Goal: Find specific page/section: Find specific page/section

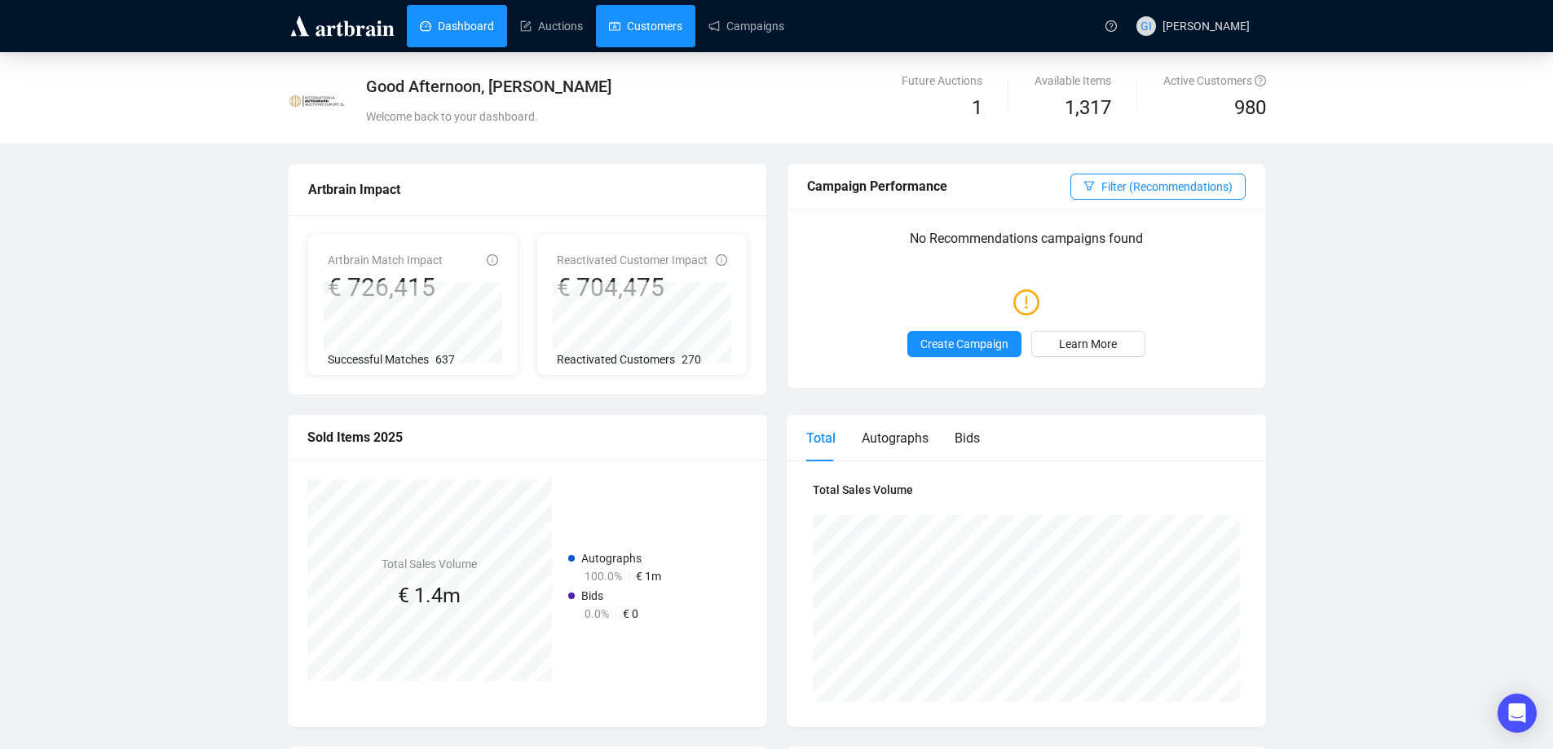
click at [649, 40] on link "Customers" at bounding box center [645, 26] width 73 height 42
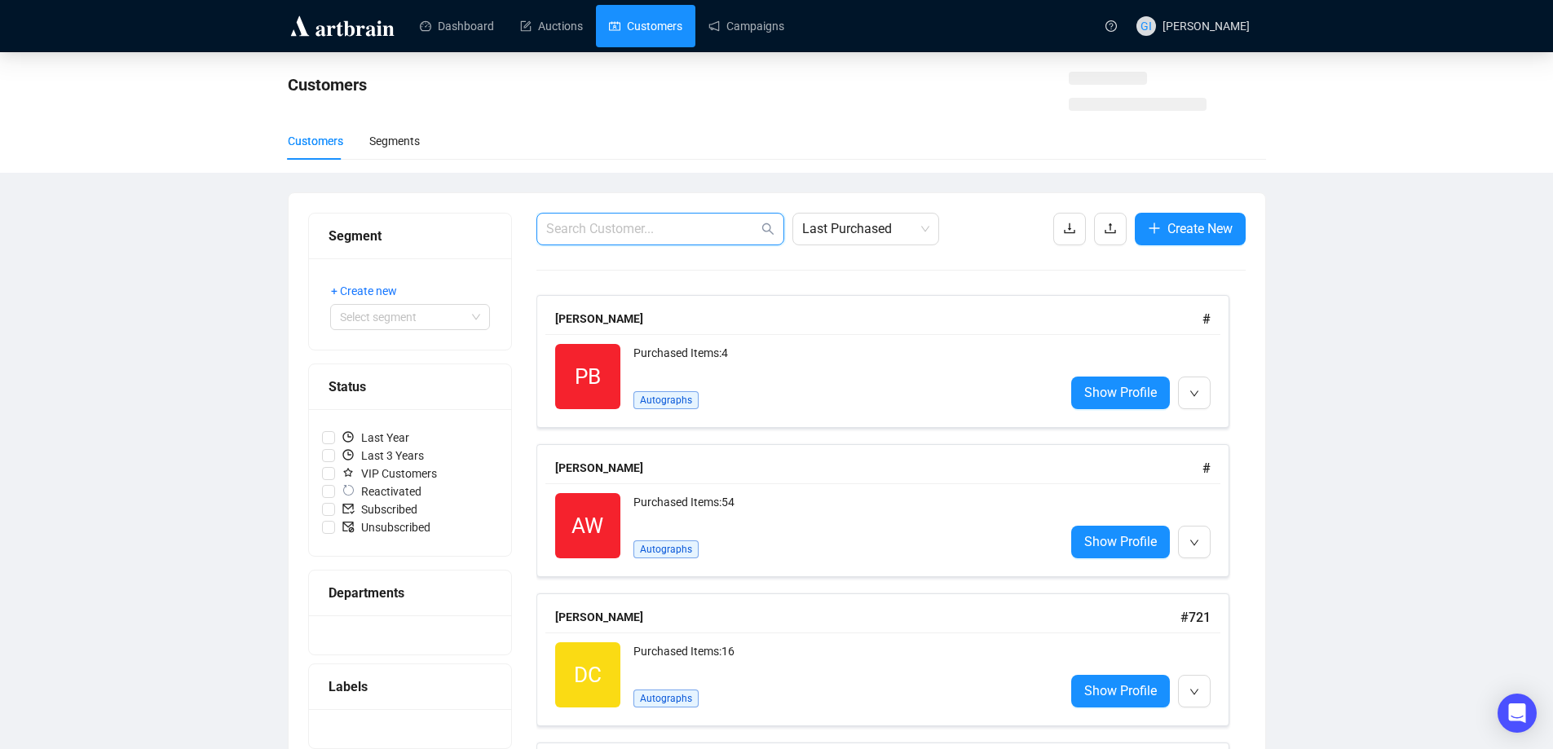
click at [647, 231] on input "text" at bounding box center [652, 229] width 212 height 20
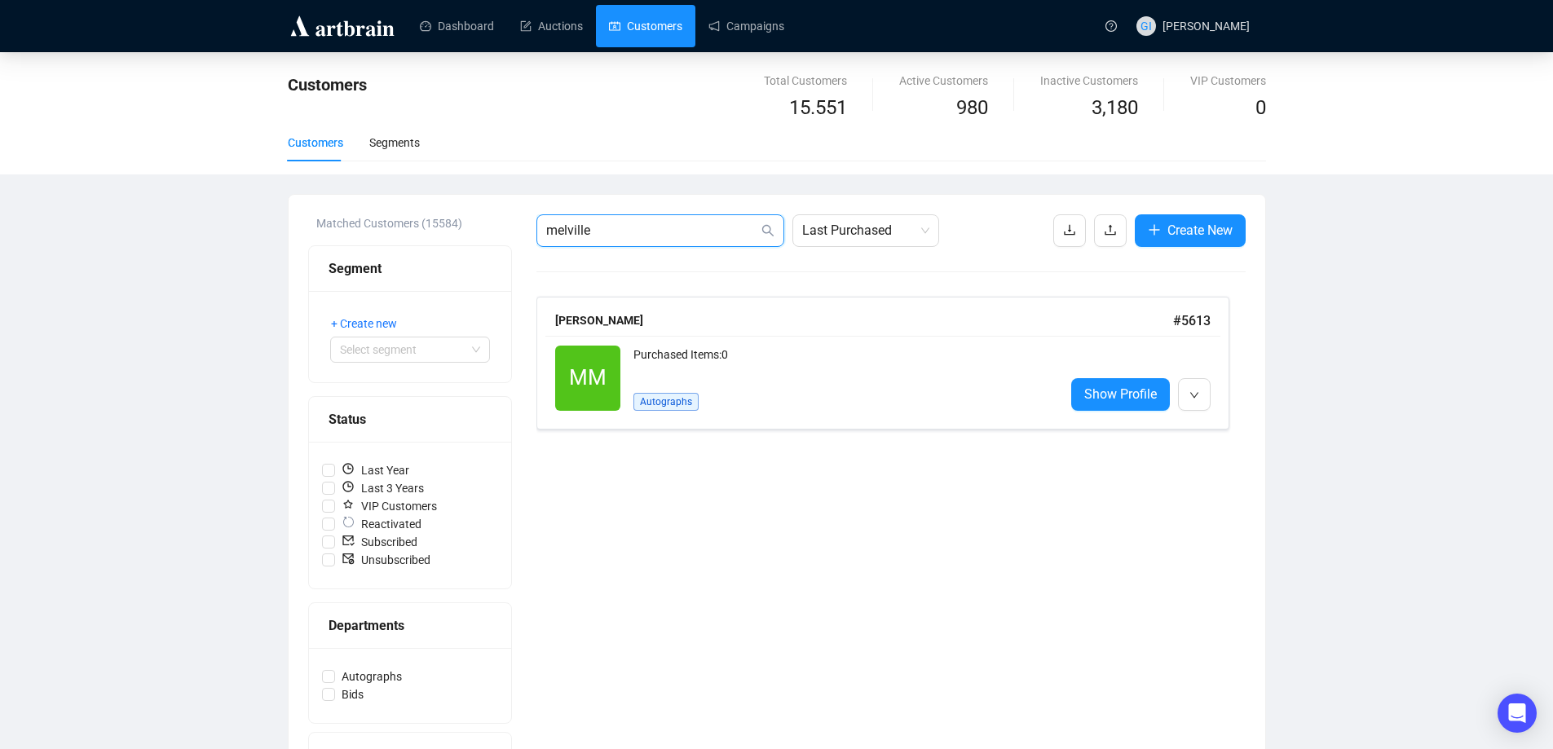
type input "melville"
drag, startPoint x: 1093, startPoint y: 402, endPoint x: 850, endPoint y: 5, distance: 465.5
click at [1093, 402] on span "Show Profile" at bounding box center [1120, 394] width 73 height 20
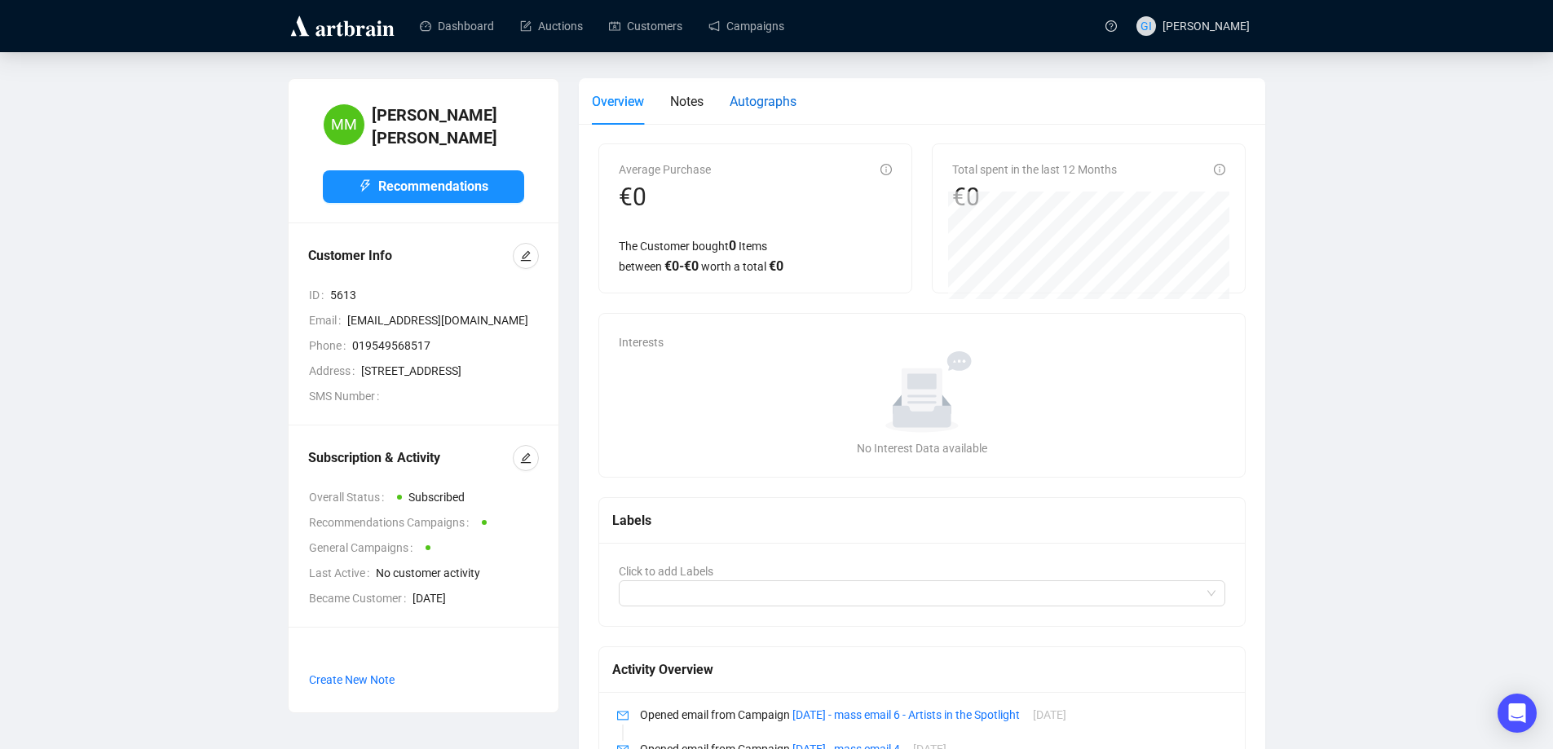
click at [758, 94] on span "Autographs" at bounding box center [763, 101] width 67 height 15
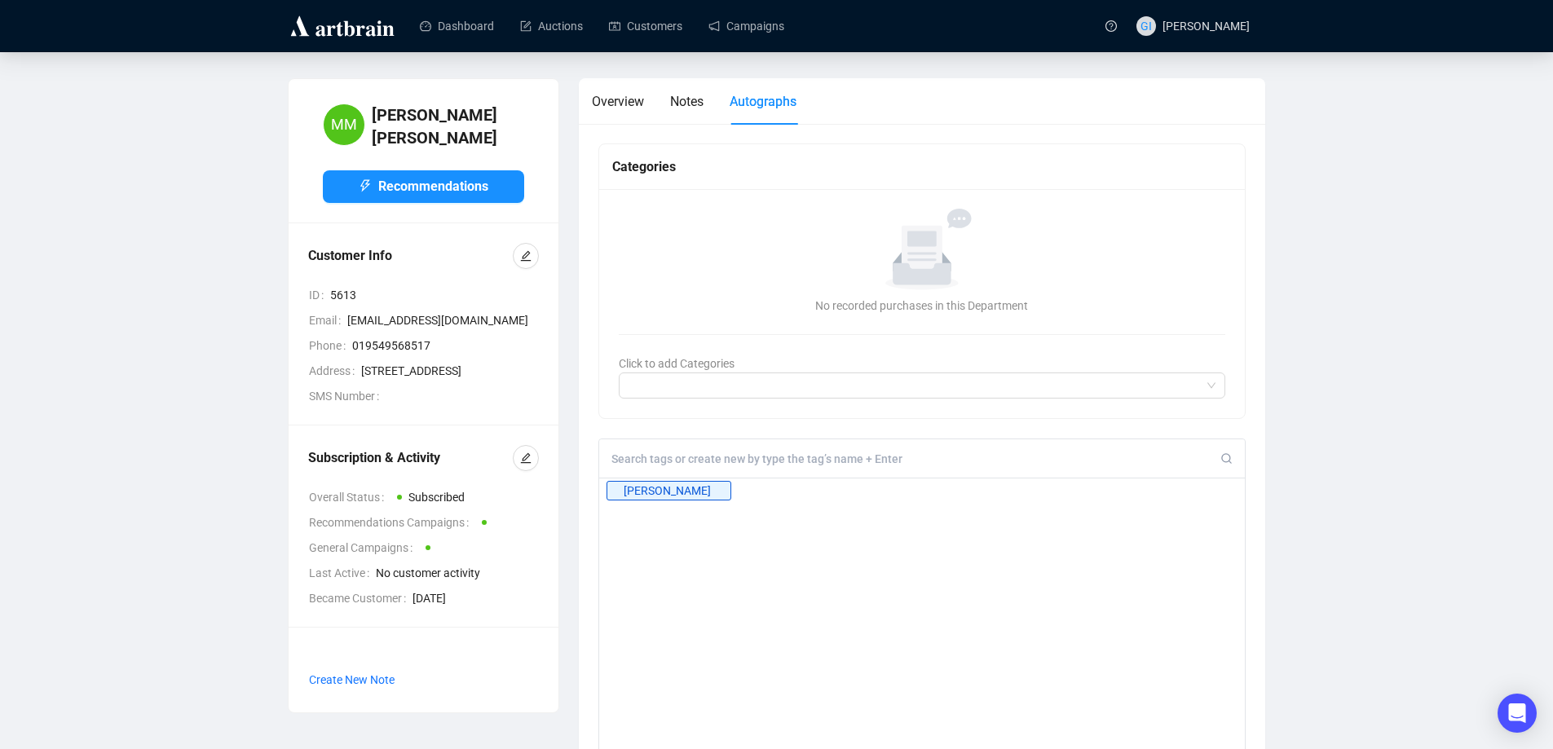
click at [687, 457] on input at bounding box center [917, 459] width 610 height 15
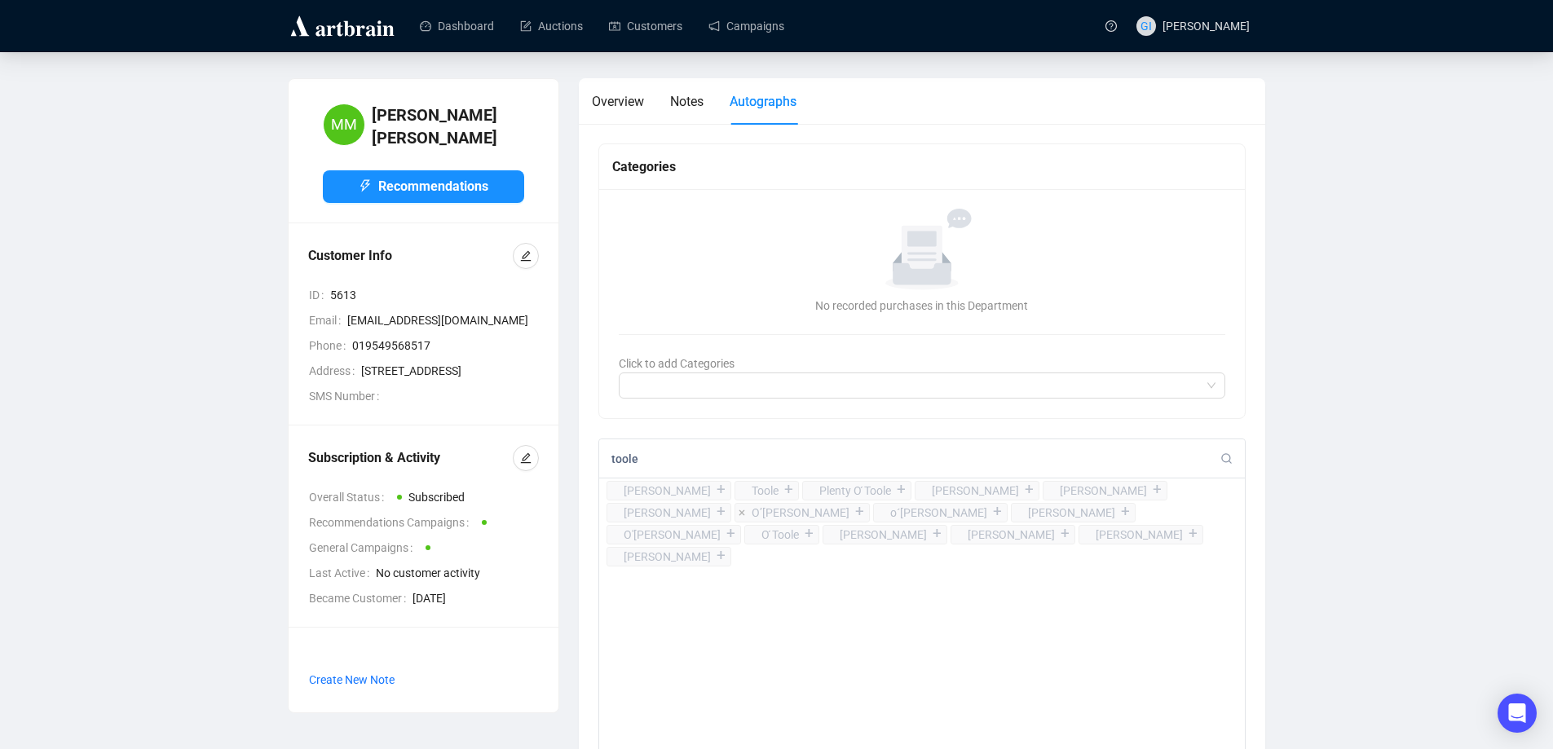
type input "toole"
click at [851, 509] on div "+" at bounding box center [860, 512] width 18 height 16
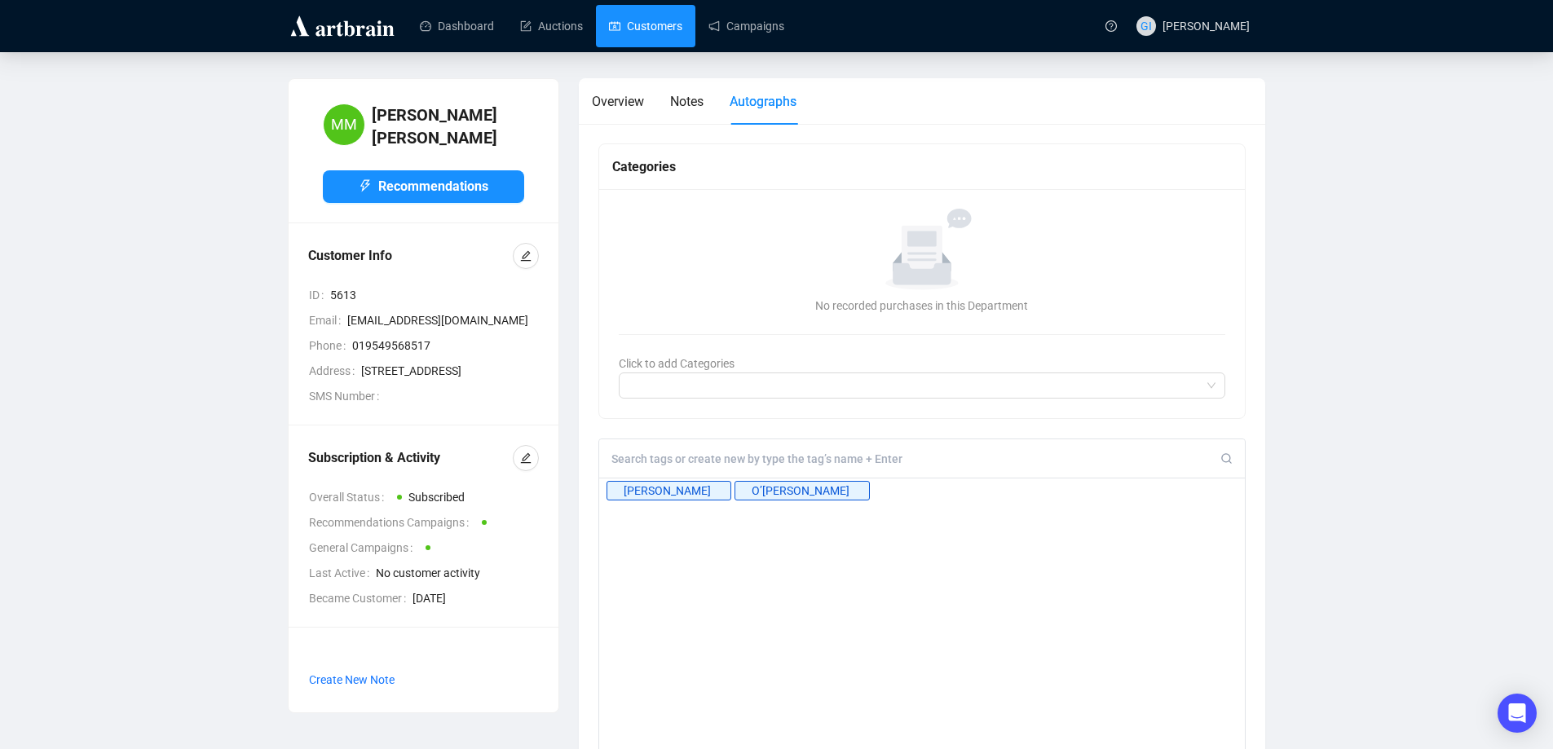
click at [641, 20] on link "Customers" at bounding box center [645, 26] width 73 height 42
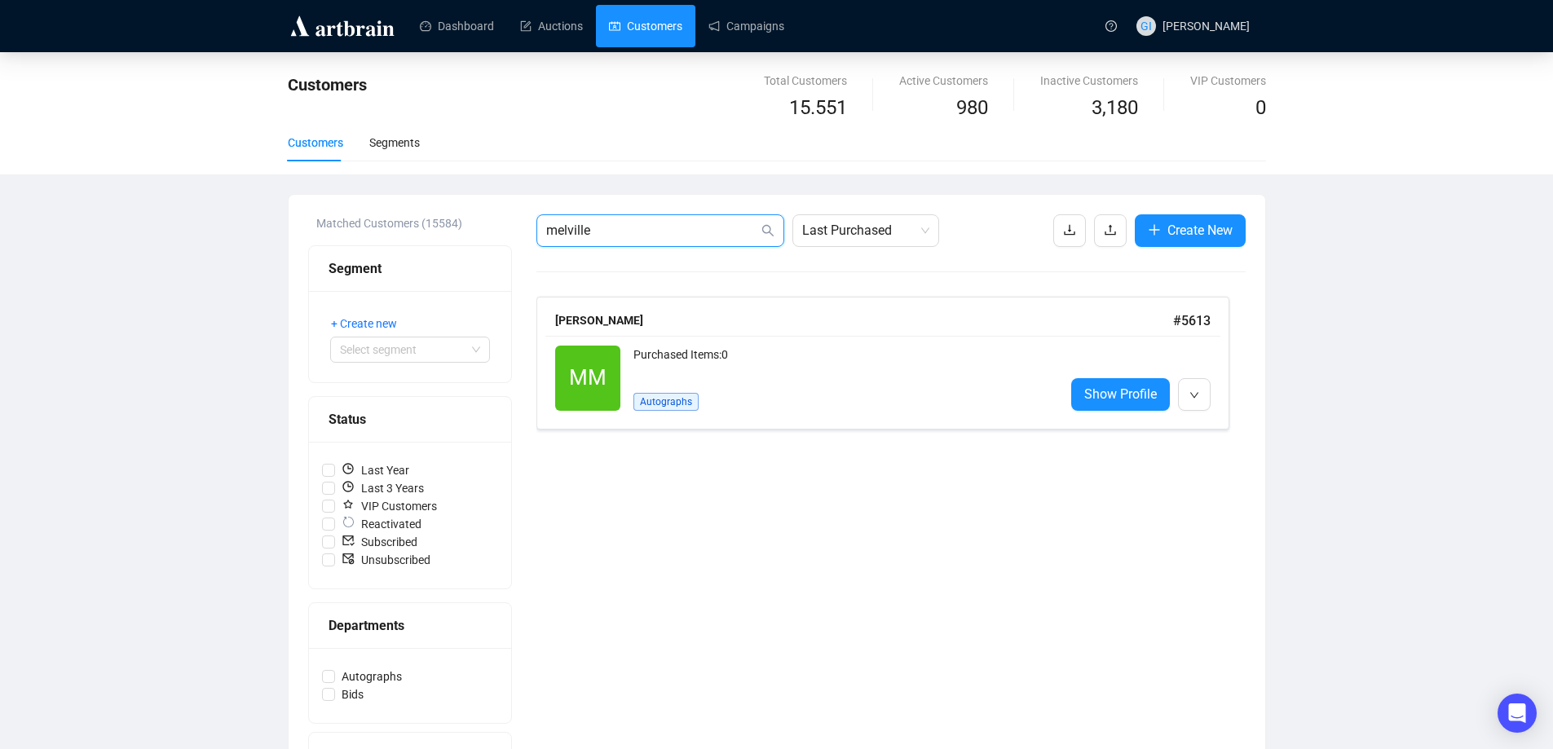
click at [615, 223] on input "melville" at bounding box center [652, 231] width 212 height 20
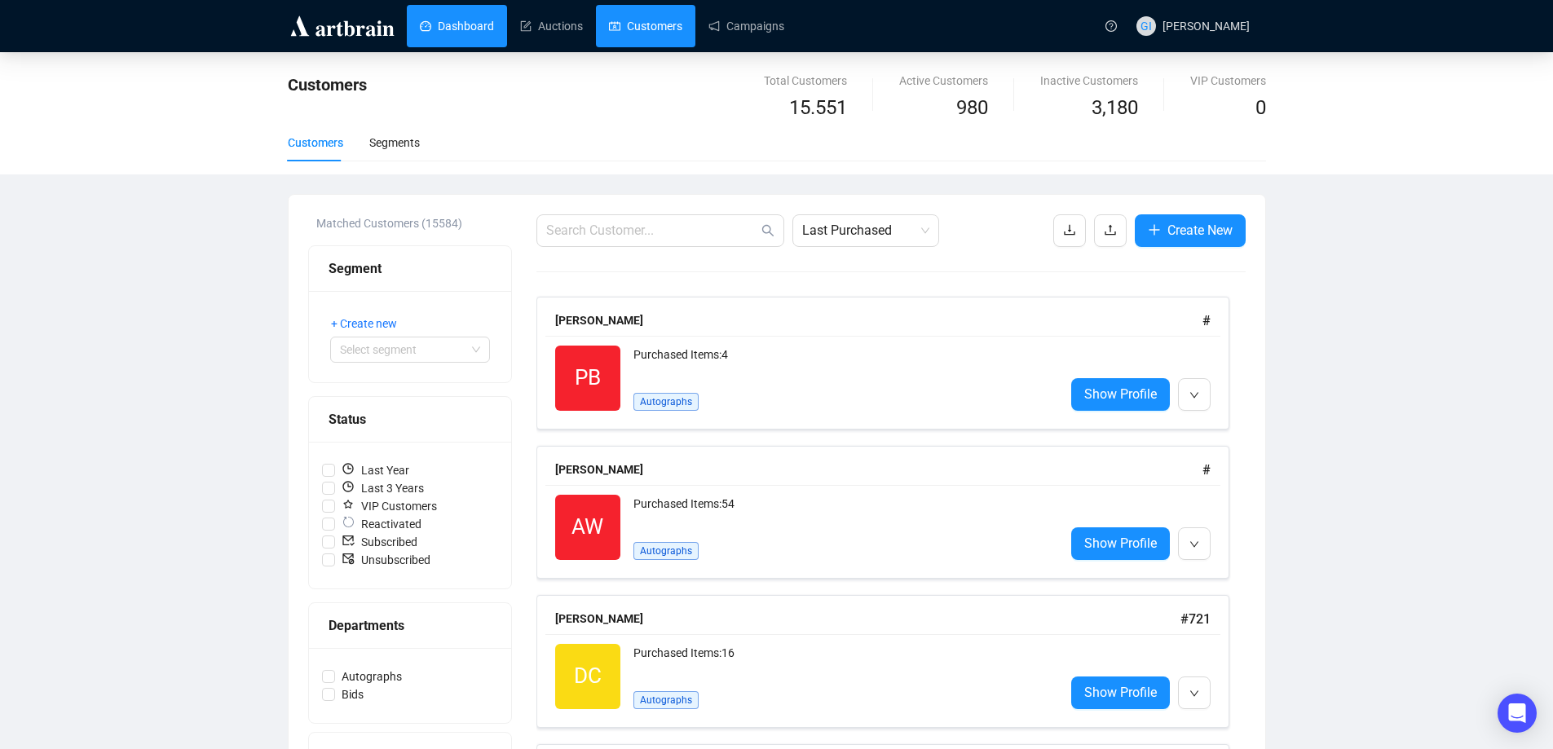
click at [440, 29] on link "Dashboard" at bounding box center [457, 26] width 74 height 42
